Goal: Task Accomplishment & Management: Use online tool/utility

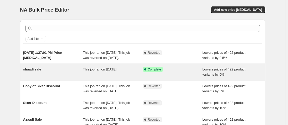
click at [101, 71] on span "This job ran on [DATE]." at bounding box center [100, 70] width 35 height 4
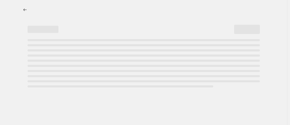
select select "percentage"
select select "no_change"
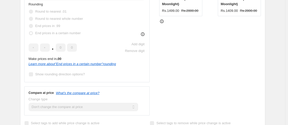
scroll to position [103, 0]
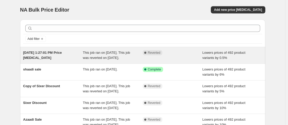
click at [123, 58] on span "This job ran on [DATE]. This job was reverted on [DATE]." at bounding box center [106, 55] width 47 height 9
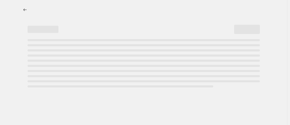
select select "percentage"
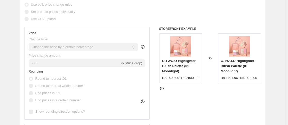
scroll to position [103, 0]
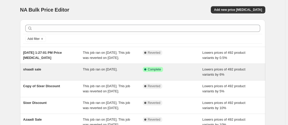
click at [164, 77] on div "Success Complete Complete" at bounding box center [173, 72] width 60 height 10
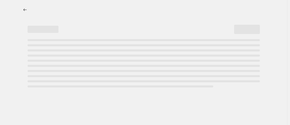
select select "percentage"
select select "no_change"
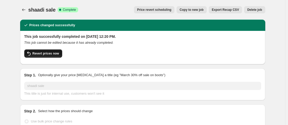
click at [48, 56] on button "Revert prices now" at bounding box center [43, 54] width 38 height 8
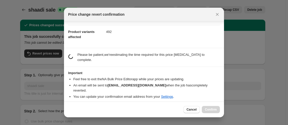
scroll to position [18, 0]
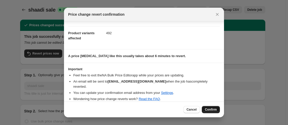
click at [209, 108] on span "Confirm" at bounding box center [211, 110] width 12 height 4
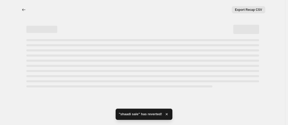
select select "percentage"
select select "no_change"
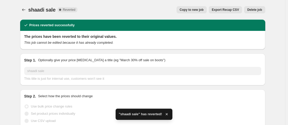
click at [203, 12] on span "Copy to new job" at bounding box center [191, 10] width 24 height 4
select select "percentage"
select select "no_change"
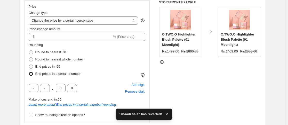
scroll to position [77, 0]
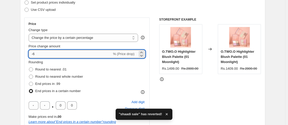
click at [39, 53] on input "-6" at bounding box center [70, 54] width 83 height 8
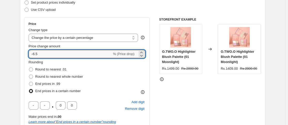
type input "-6.5"
click at [210, 97] on div "STOREFRONT EXAMPLE O.TWO.O Highlighter Blush Palette (01 Moonlight) Rs.1499.00 …" at bounding box center [210, 96] width 102 height 156
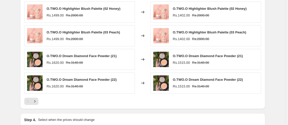
scroll to position [420, 0]
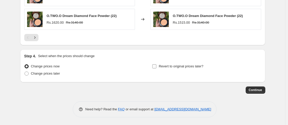
click at [165, 67] on span "Revert to original prices later?" at bounding box center [181, 66] width 45 height 4
click at [156, 67] on input "Revert to original prices later?" at bounding box center [154, 66] width 4 height 4
checkbox input "true"
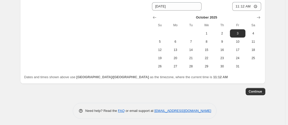
scroll to position [509, 0]
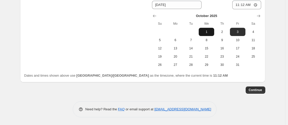
click at [210, 32] on span "1" at bounding box center [206, 32] width 11 height 4
click at [218, 32] on span "2" at bounding box center [221, 32] width 11 height 4
type input "[DATE]"
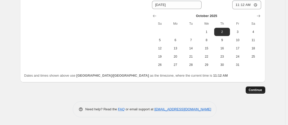
click at [260, 89] on span "Continue" at bounding box center [255, 90] width 13 height 4
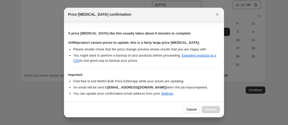
scroll to position [94, 0]
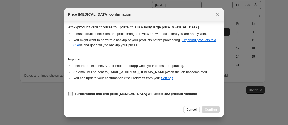
click at [74, 94] on label "I understand that this price [MEDICAL_DATA] will affect 492 product variants" at bounding box center [132, 94] width 129 height 7
click at [72, 94] on input "I understand that this price [MEDICAL_DATA] will affect 492 product variants" at bounding box center [70, 94] width 4 height 4
checkbox input "true"
click at [218, 109] on button "Confirm" at bounding box center [211, 109] width 18 height 7
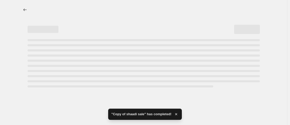
select select "percentage"
select select "no_change"
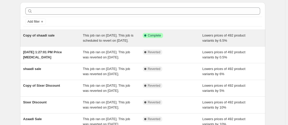
scroll to position [26, 0]
